Goal: Transaction & Acquisition: Obtain resource

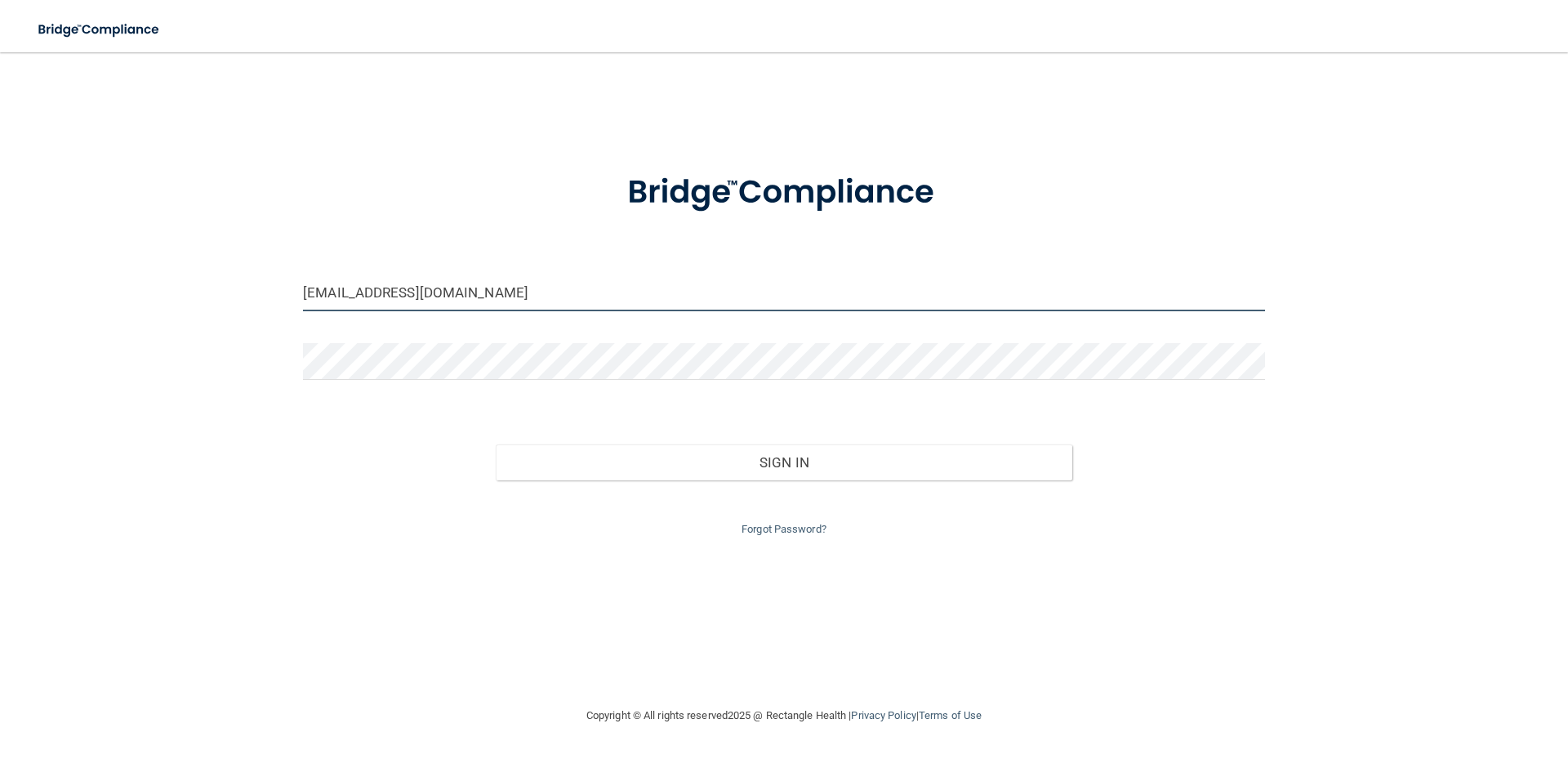
click at [578, 292] on input "[EMAIL_ADDRESS][DOMAIN_NAME]" at bounding box center [784, 293] width 962 height 37
drag, startPoint x: -66, startPoint y: 304, endPoint x: -170, endPoint y: 306, distance: 104.0
click at [0, 306] on html "Toggle navigation Manage My Enterprise Manage My Location [EMAIL_ADDRESS][DOMAI…" at bounding box center [784, 380] width 1568 height 759
type input "[EMAIL_ADDRESS][DOMAIN_NAME]"
click at [496, 445] on button "Sign In" at bounding box center [784, 463] width 577 height 36
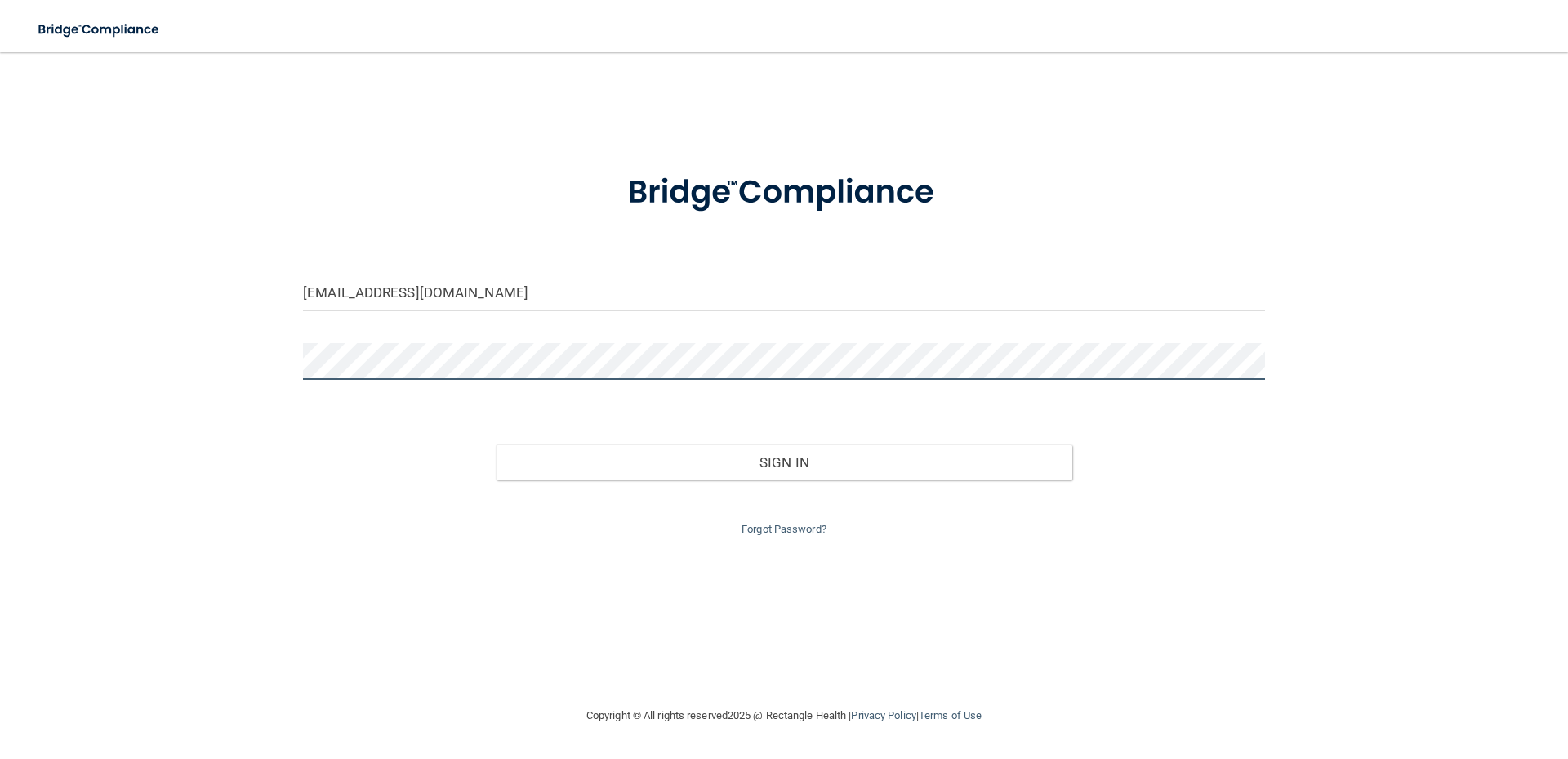
click at [496, 445] on button "Sign In" at bounding box center [784, 463] width 577 height 36
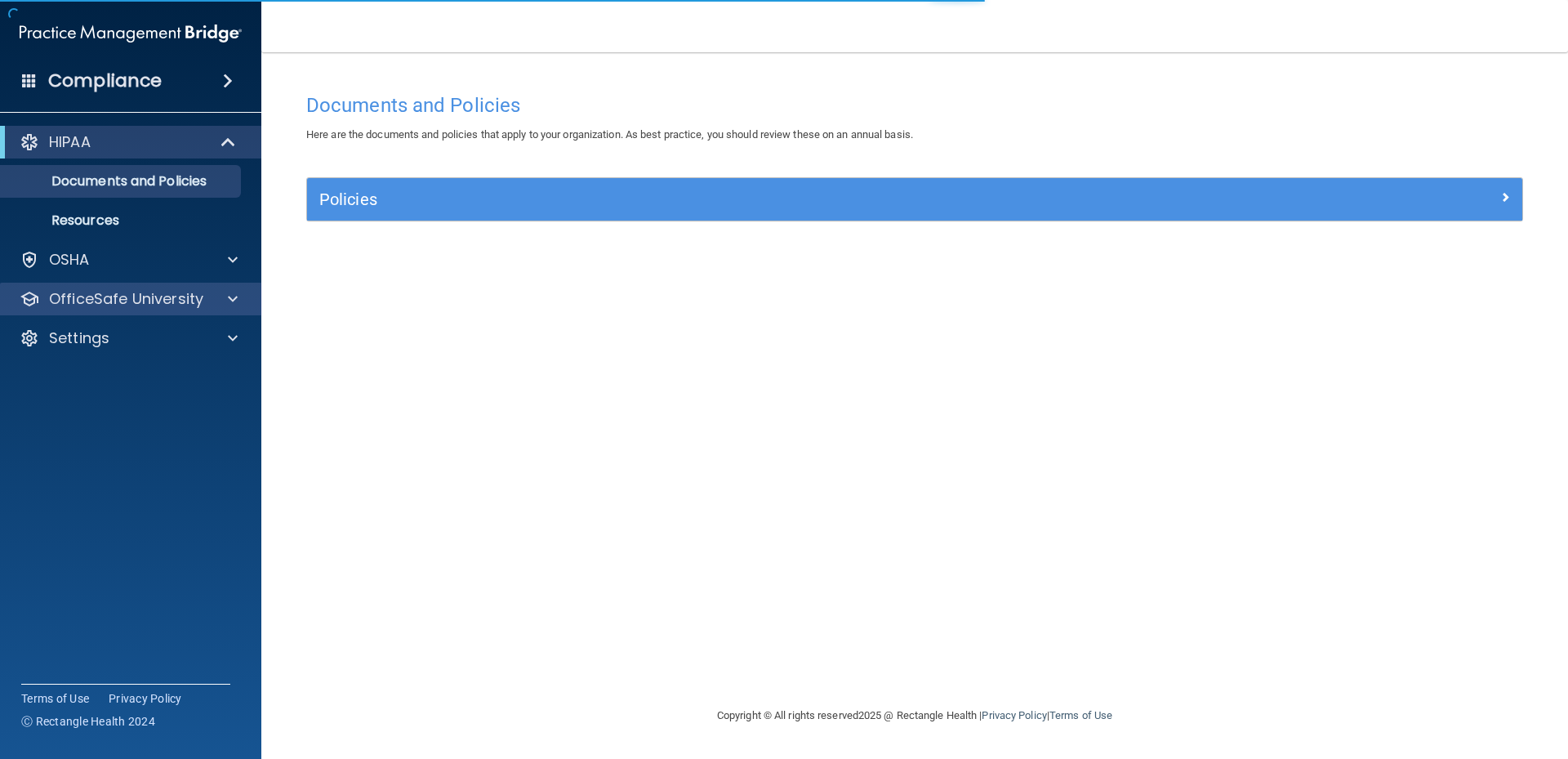
click at [137, 309] on div "OfficeSafe University" at bounding box center [131, 299] width 262 height 33
drag, startPoint x: 212, startPoint y: 312, endPoint x: 233, endPoint y: 302, distance: 23.3
click at [221, 310] on div "OfficeSafe University" at bounding box center [131, 299] width 262 height 33
click at [233, 300] on span at bounding box center [232, 299] width 10 height 20
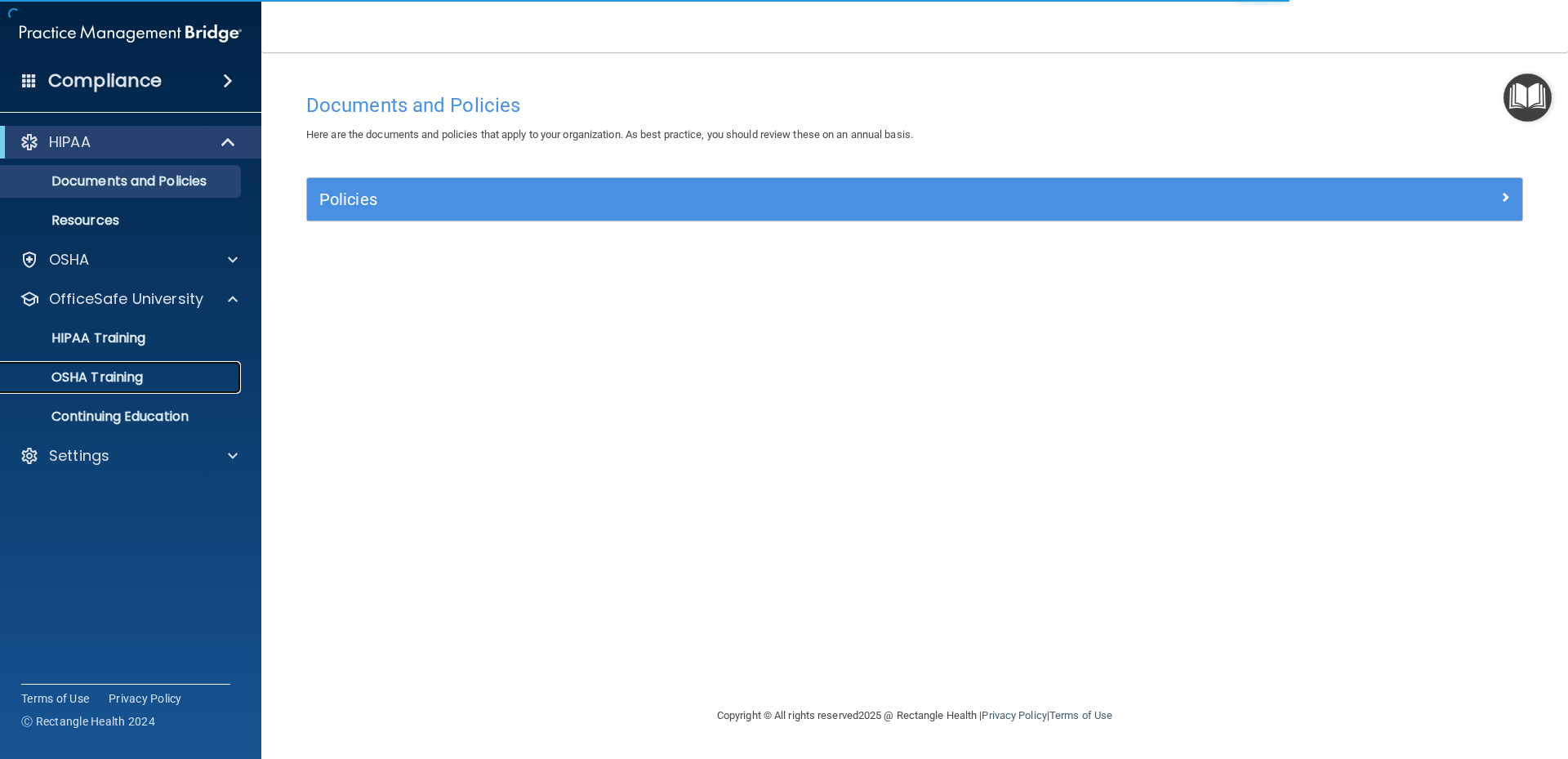
click at [171, 390] on link "OSHA Training" at bounding box center [112, 378] width 257 height 33
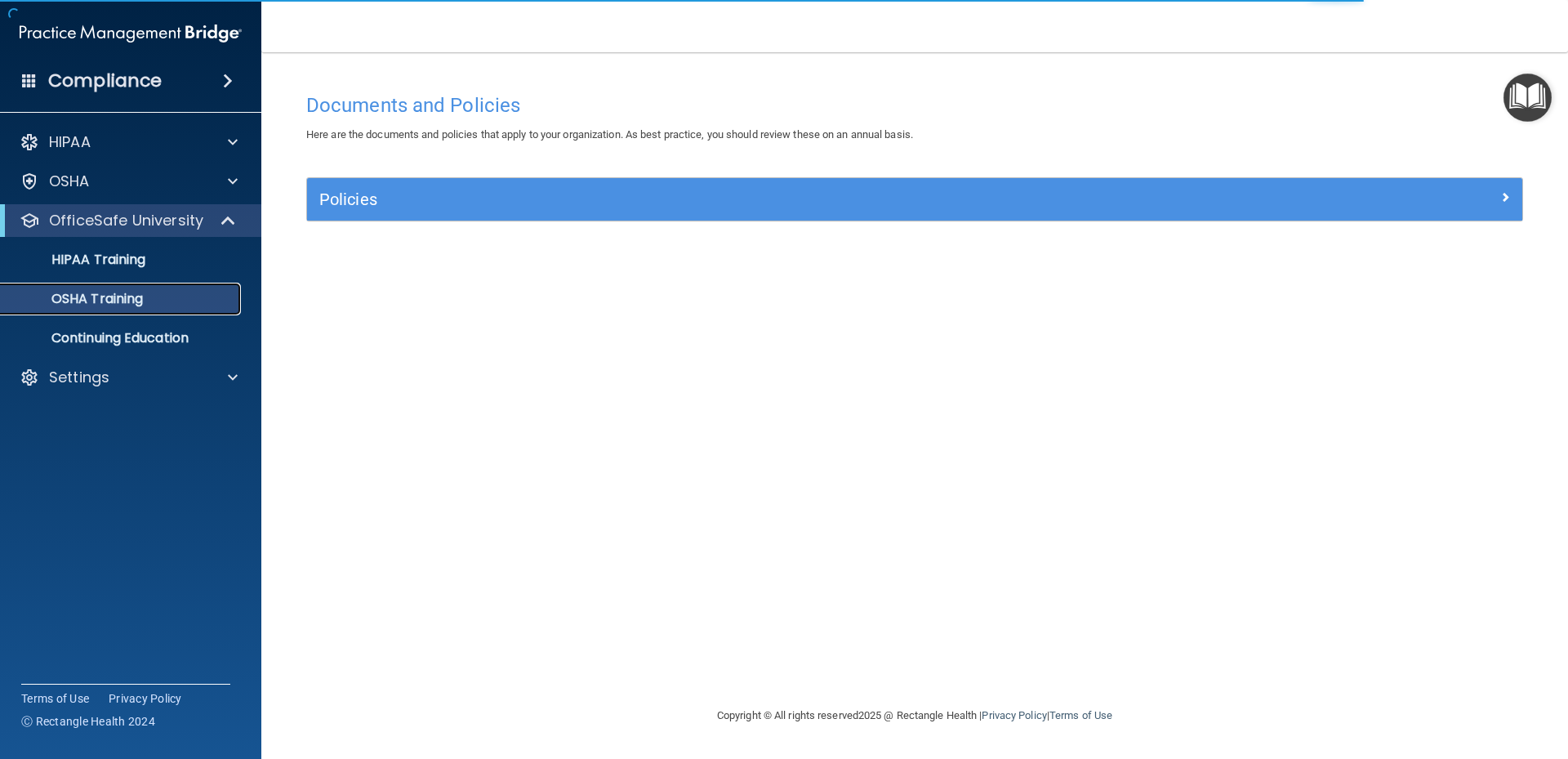
click at [112, 298] on p "OSHA Training" at bounding box center [77, 299] width 132 height 16
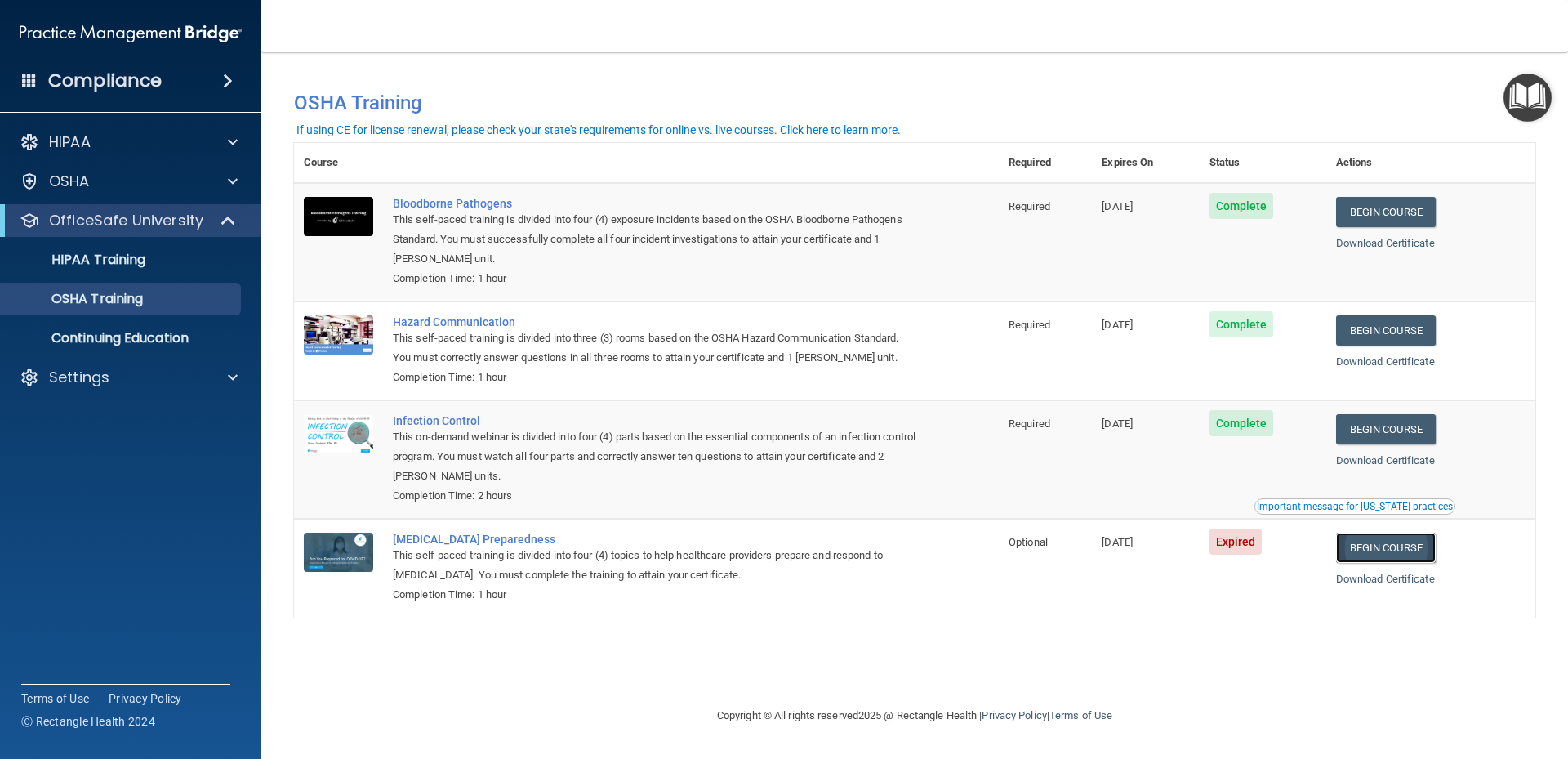
click at [1431, 555] on link "Begin Course" at bounding box center [1386, 548] width 100 height 30
click at [221, 195] on div "OSHA" at bounding box center [131, 181] width 262 height 33
click at [226, 263] on div "HIPAA Training" at bounding box center [122, 260] width 223 height 16
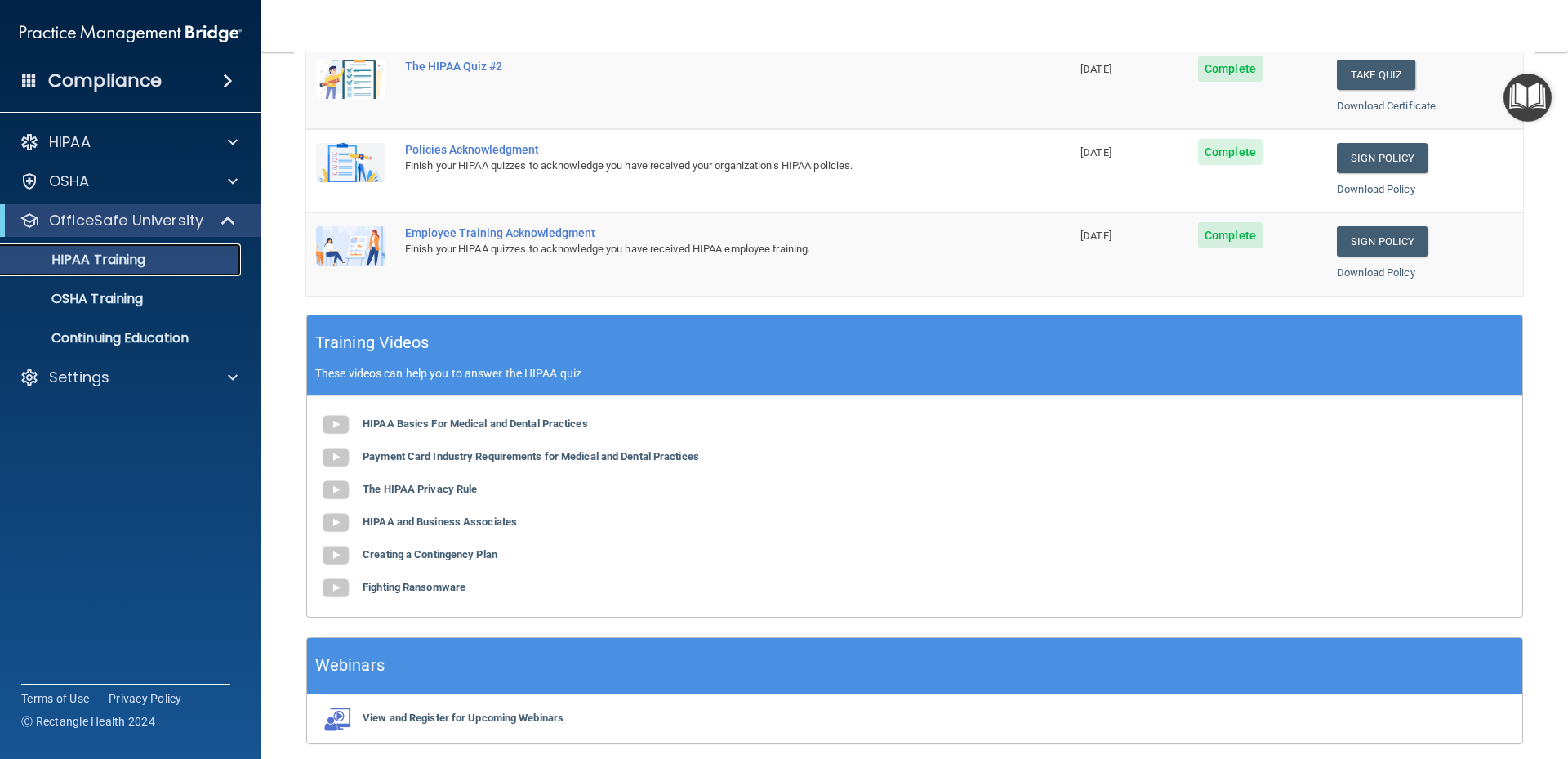
scroll to position [471, 0]
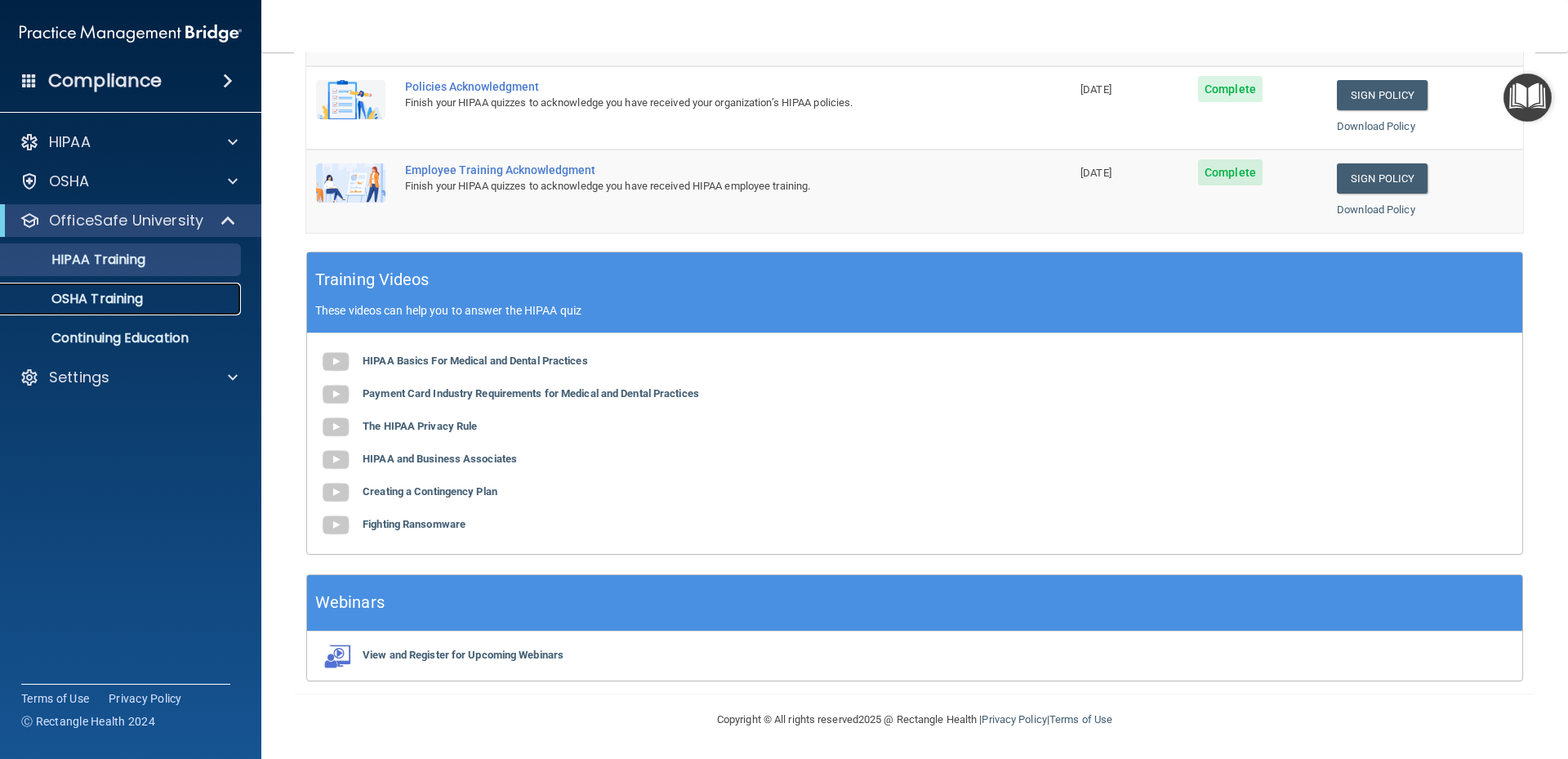
click at [135, 291] on p "OSHA Training" at bounding box center [77, 299] width 132 height 16
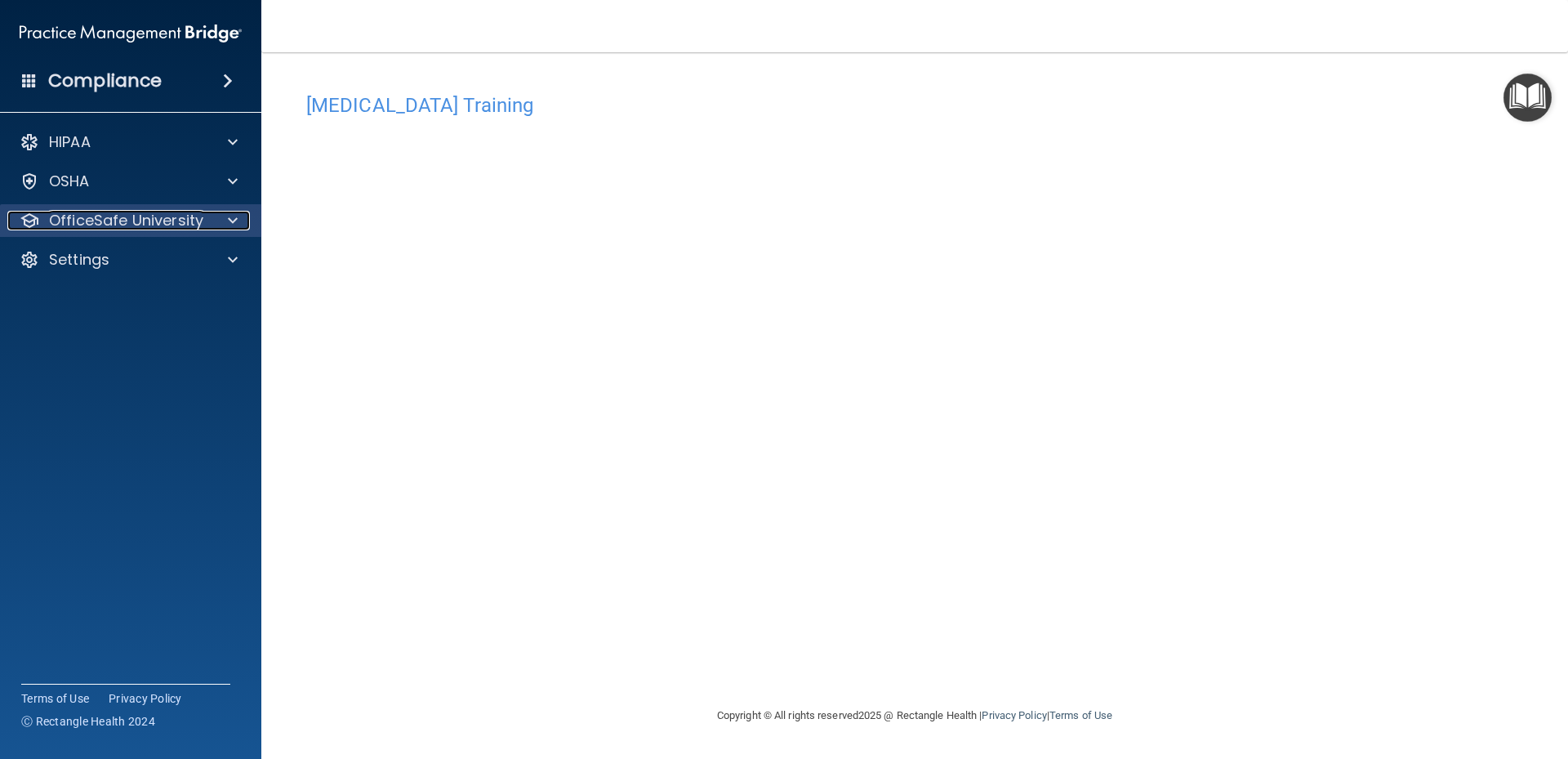
click at [137, 222] on p "OfficeSafe University" at bounding box center [126, 221] width 154 height 20
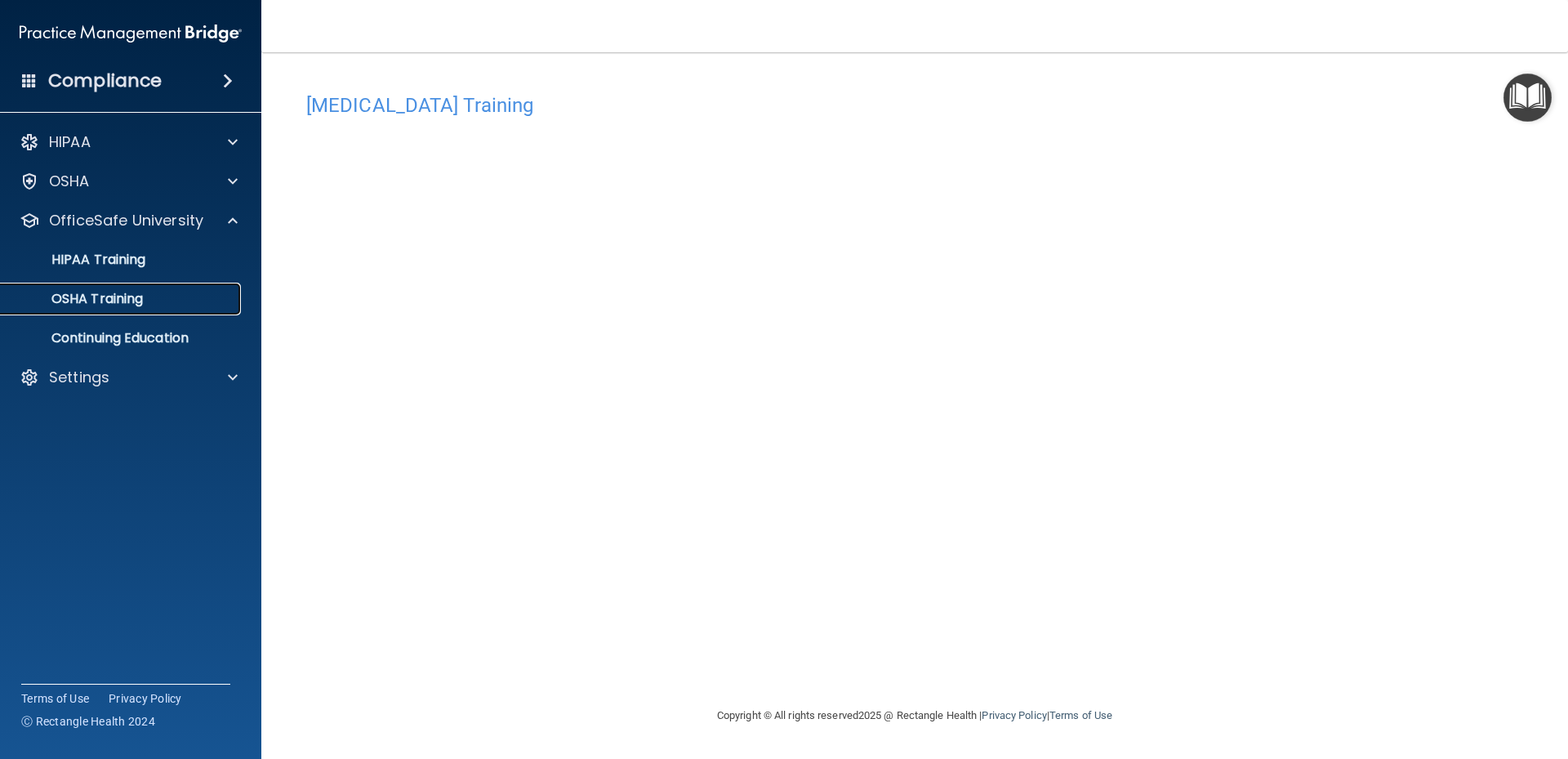
click at [170, 310] on link "OSHA Training" at bounding box center [112, 299] width 257 height 33
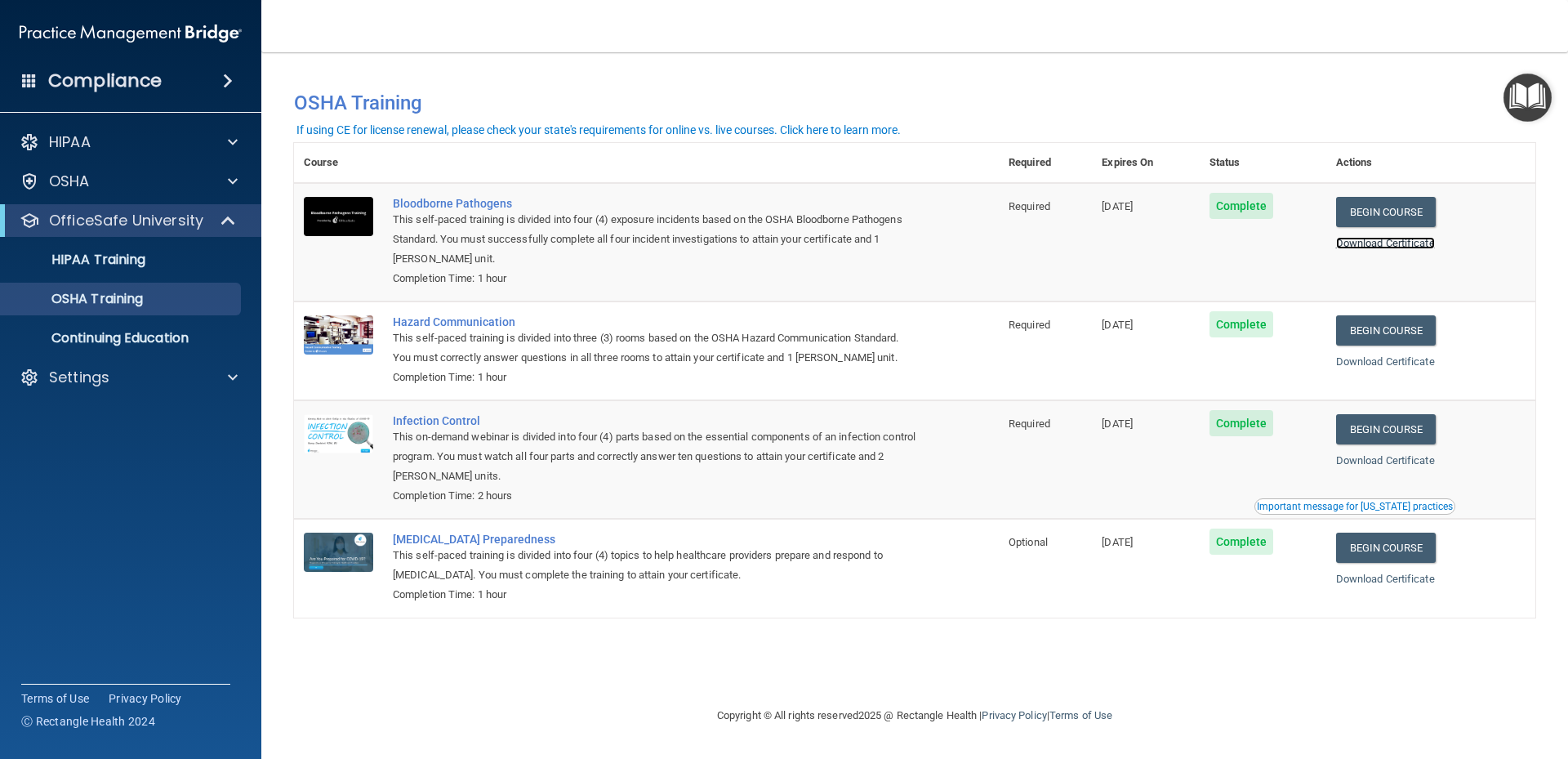
click at [1381, 242] on link "Download Certificate" at bounding box center [1385, 243] width 99 height 13
click at [1370, 365] on link "Download Certificate" at bounding box center [1385, 362] width 99 height 13
click at [1370, 462] on link "Download Certificate" at bounding box center [1385, 461] width 99 height 13
click at [1381, 578] on link "Download Certificate" at bounding box center [1385, 580] width 99 height 13
